Goal: Navigation & Orientation: Find specific page/section

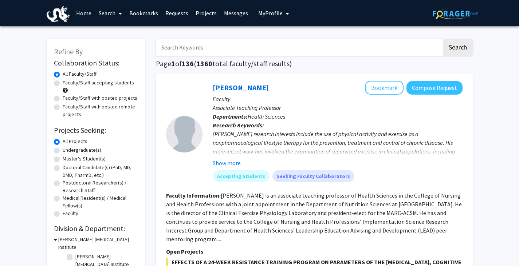
click at [192, 12] on link "Projects" at bounding box center [206, 13] width 28 height 26
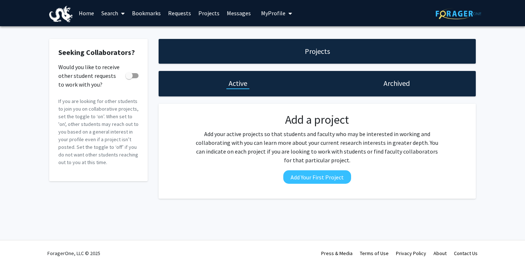
click at [206, 12] on link "Projects" at bounding box center [209, 13] width 28 height 26
click at [173, 11] on link "Requests" at bounding box center [179, 13] width 30 height 26
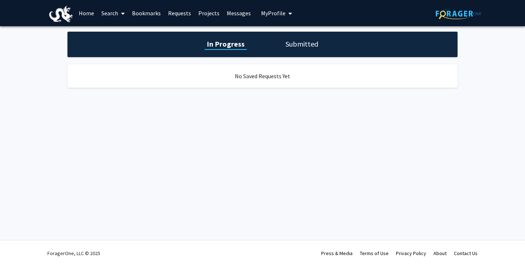
click at [144, 13] on link "Bookmarks" at bounding box center [146, 13] width 36 height 26
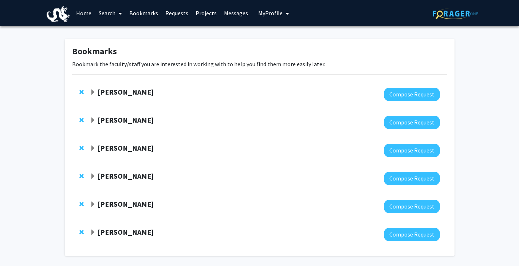
click at [104, 13] on link "Search" at bounding box center [110, 13] width 31 height 26
